Goal: Information Seeking & Learning: Learn about a topic

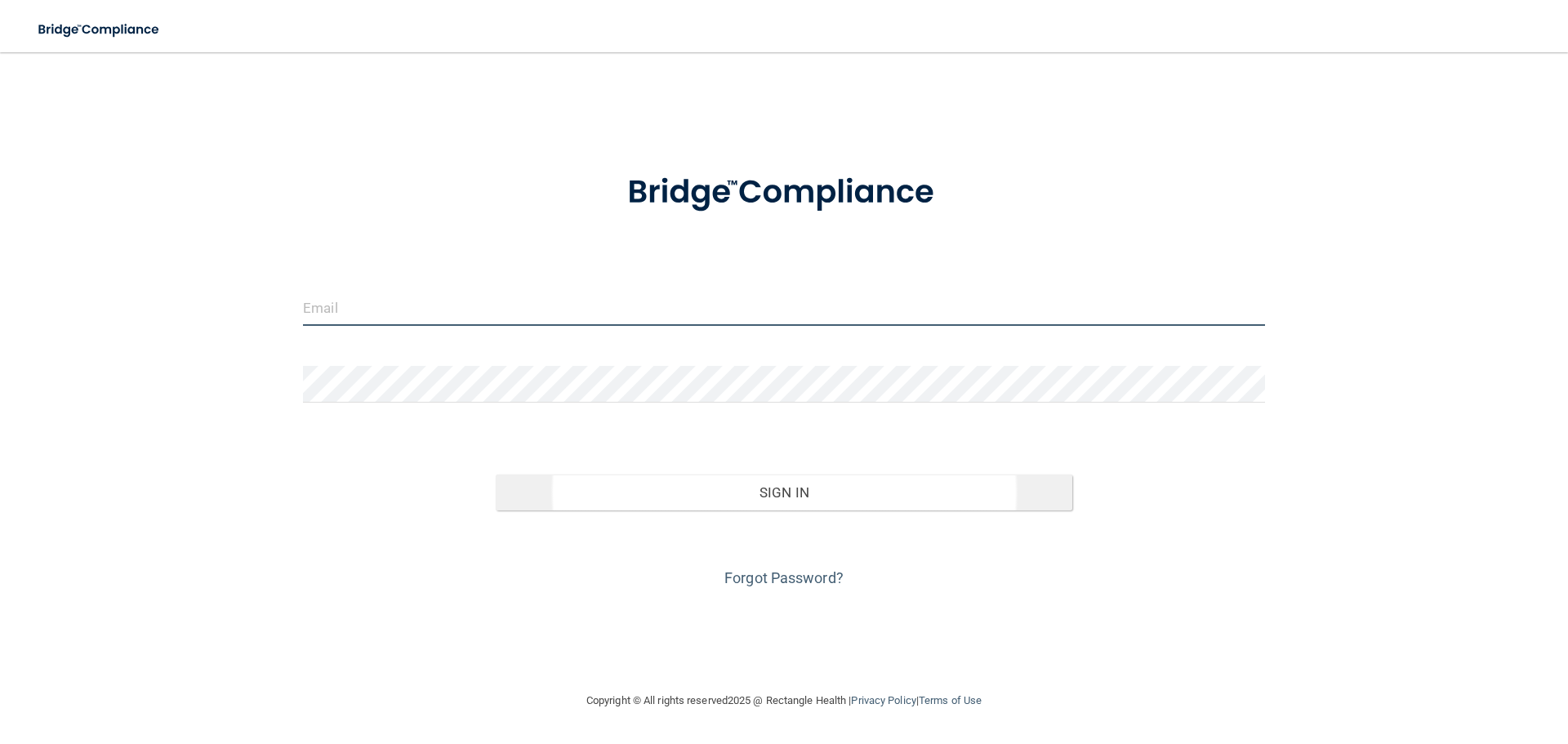
type input "[EMAIL_ADDRESS][PERSON_NAME][DOMAIN_NAME]"
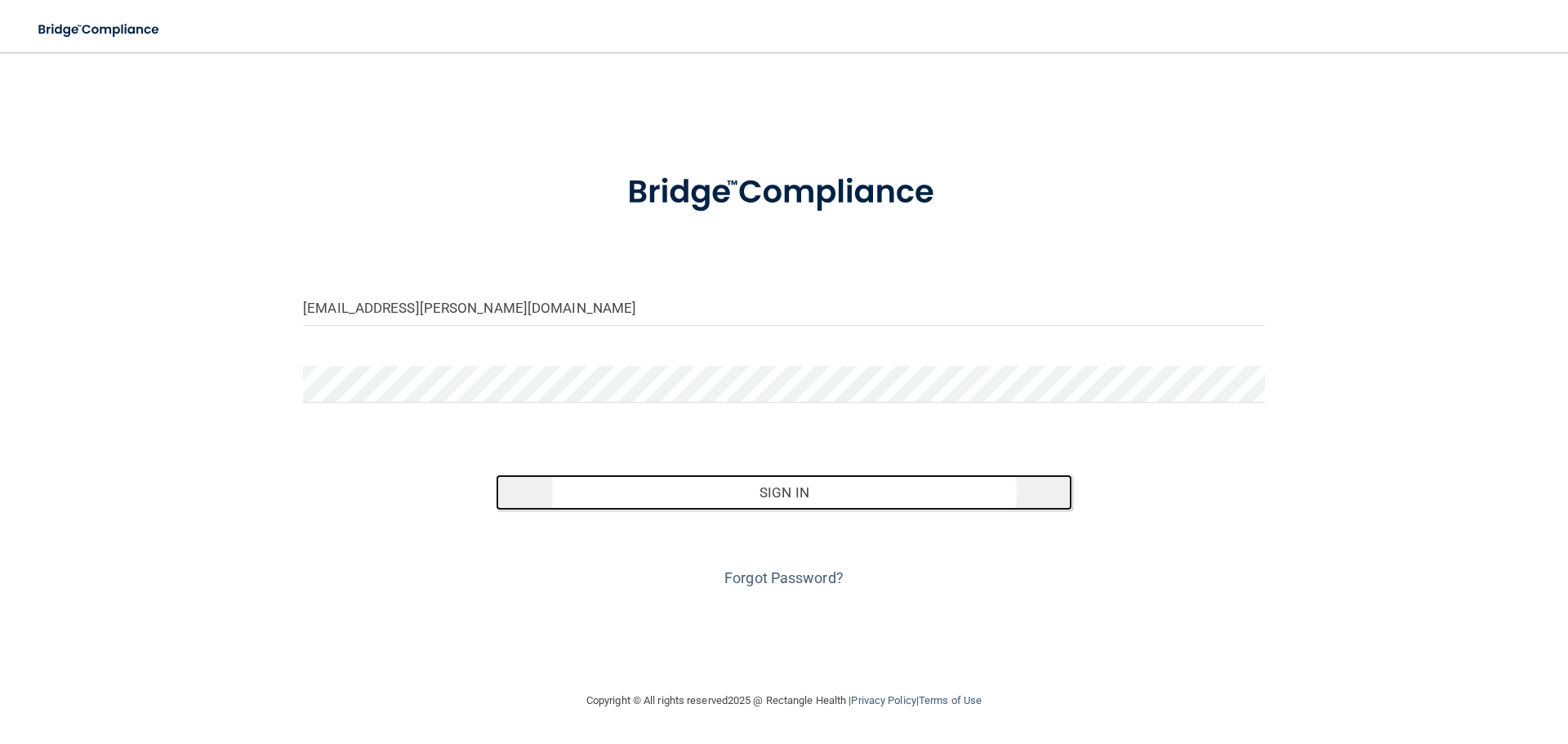
click at [796, 493] on button "Sign In" at bounding box center [784, 492] width 578 height 36
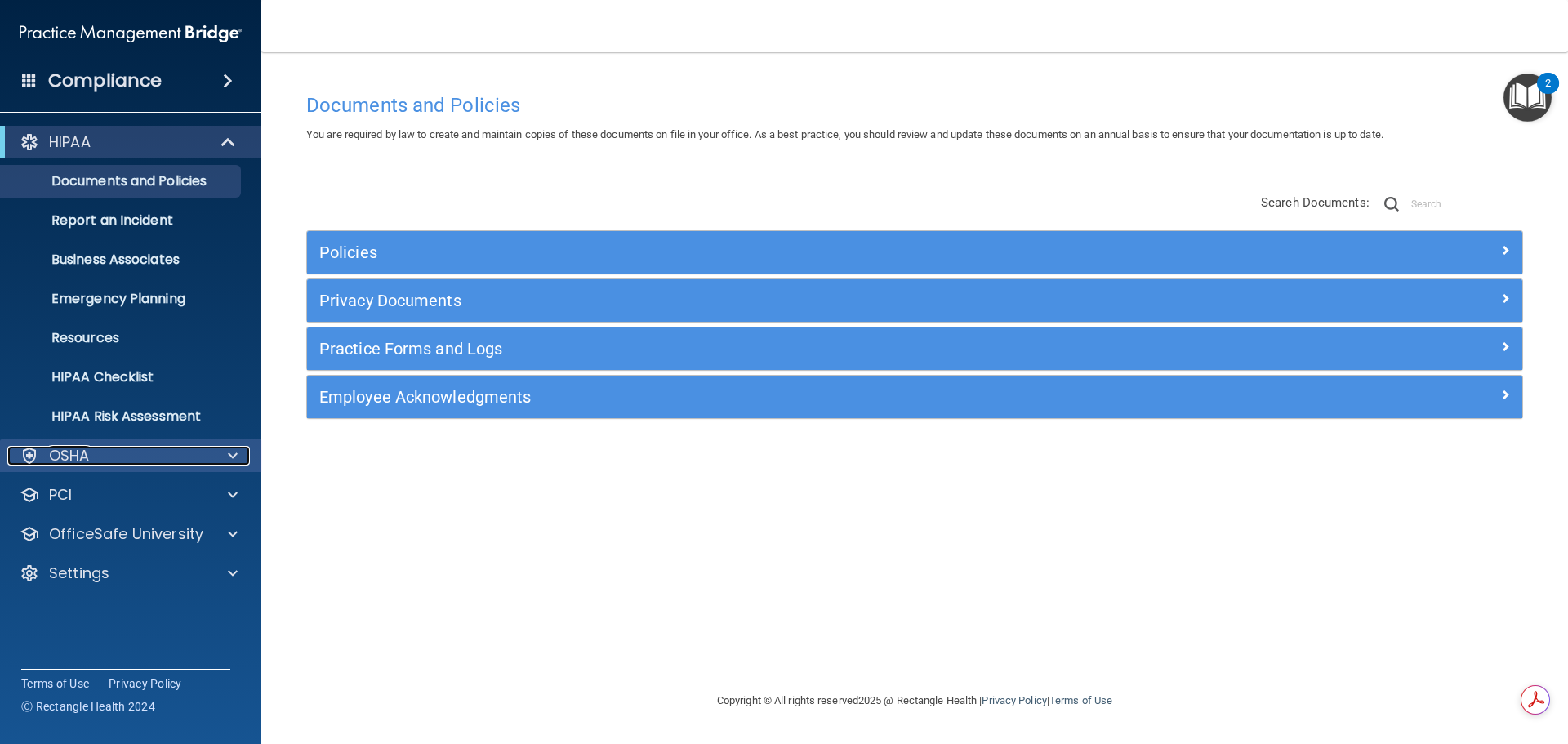
click at [121, 456] on div "OSHA" at bounding box center [109, 455] width 203 height 20
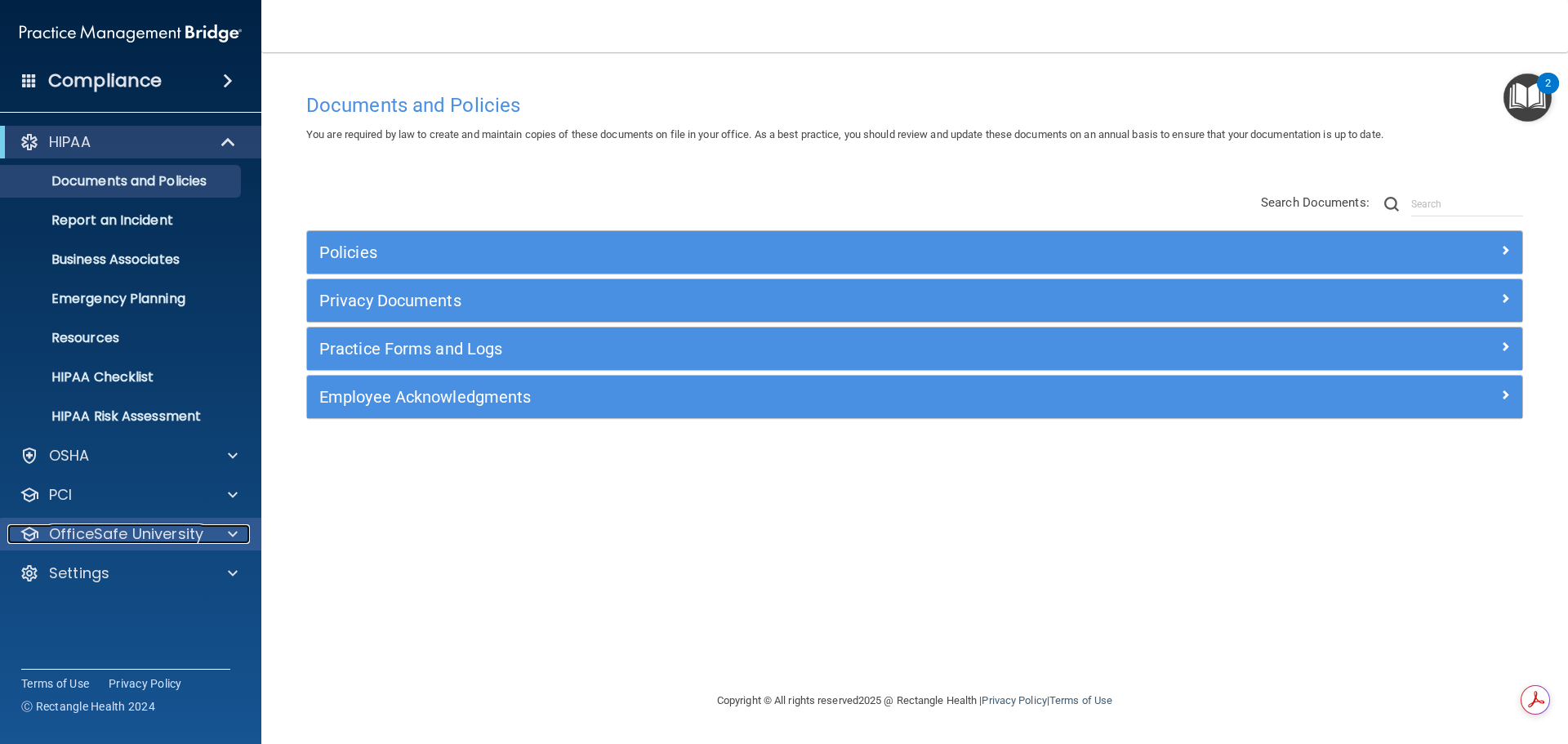
click at [121, 533] on p "OfficeSafe University" at bounding box center [126, 533] width 155 height 20
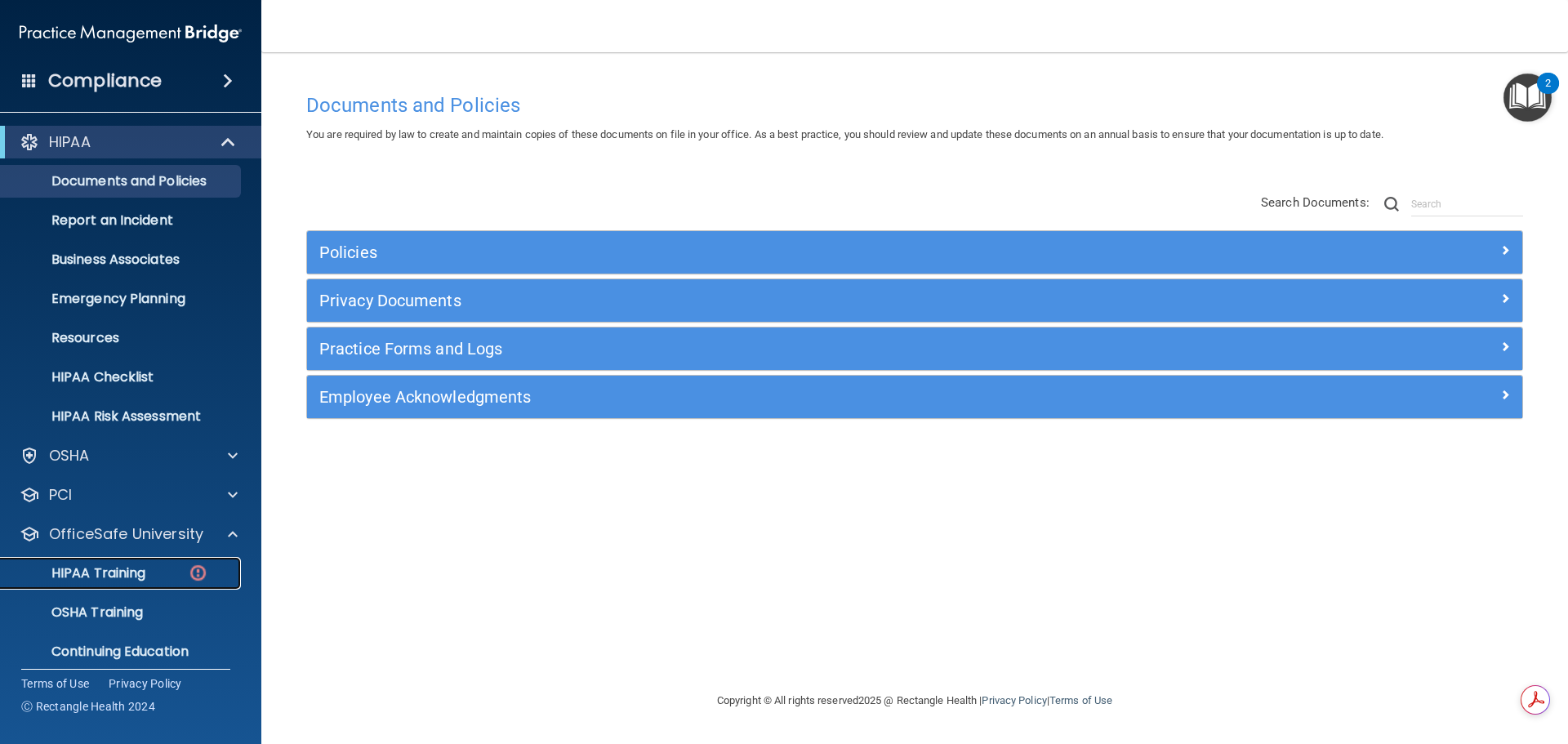
click at [111, 571] on p "HIPAA Training" at bounding box center [78, 572] width 135 height 16
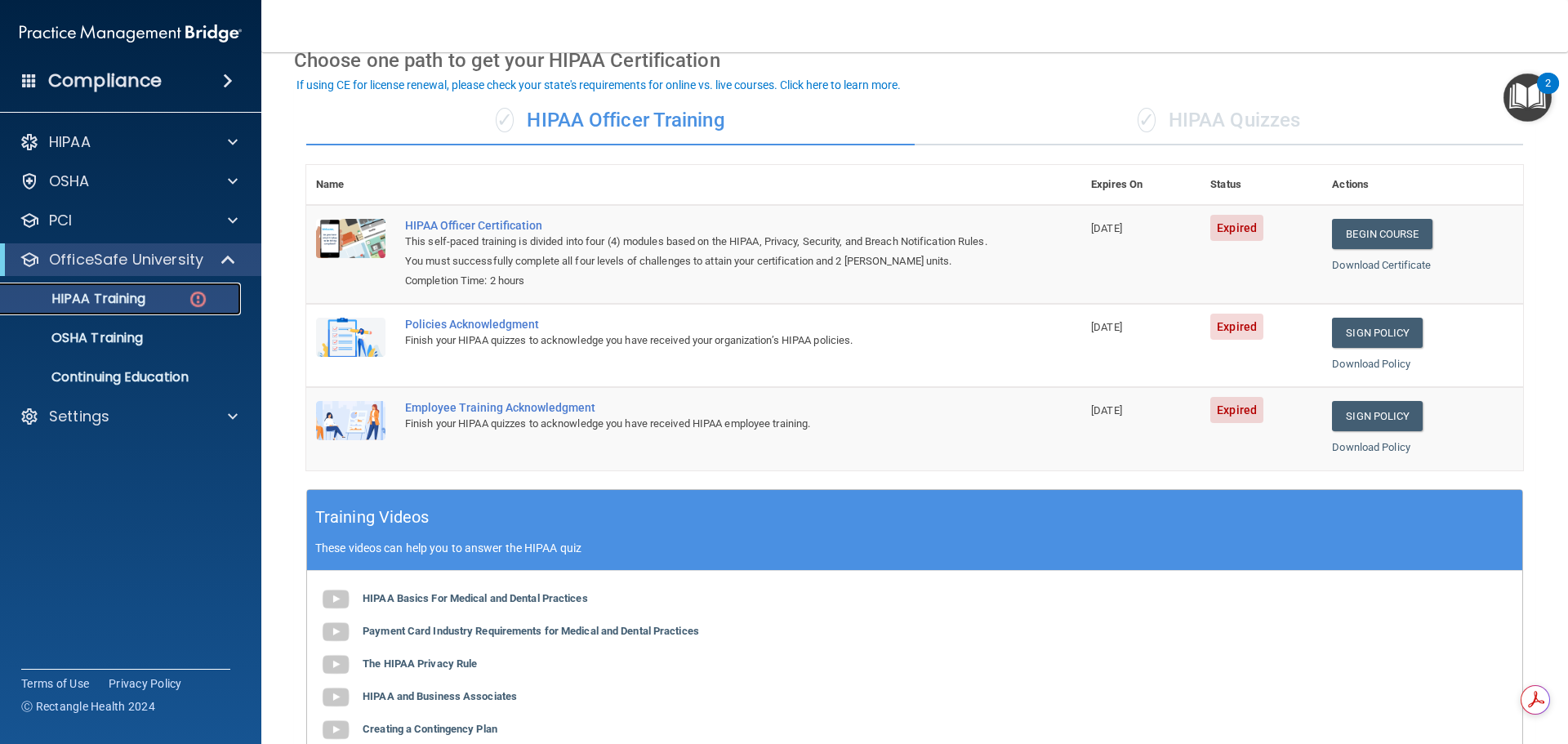
scroll to position [82, 0]
click at [1355, 232] on link "Begin Course" at bounding box center [1381, 234] width 99 height 30
